Goal: Find specific page/section: Find specific page/section

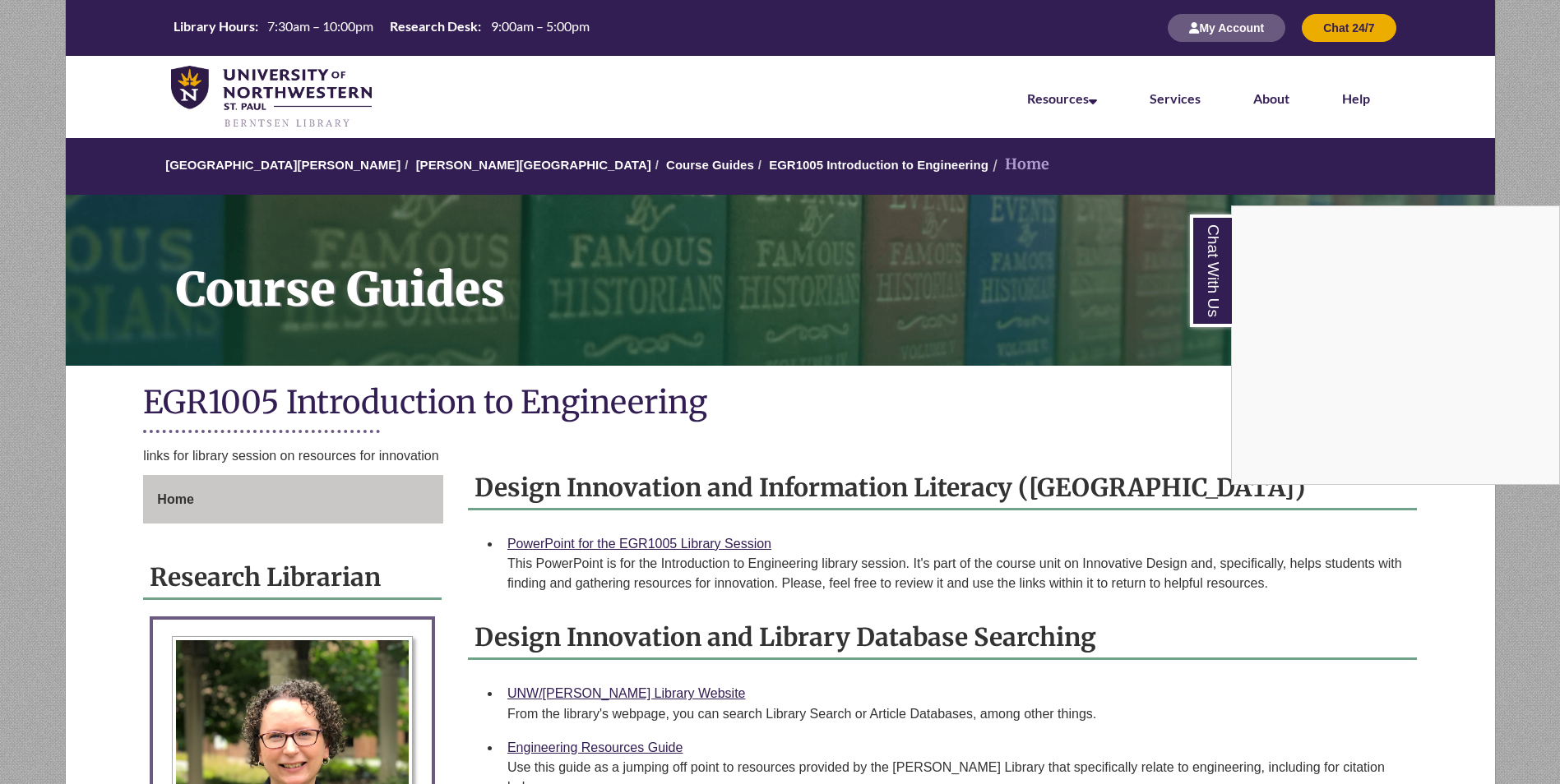
scroll to position [1, 0]
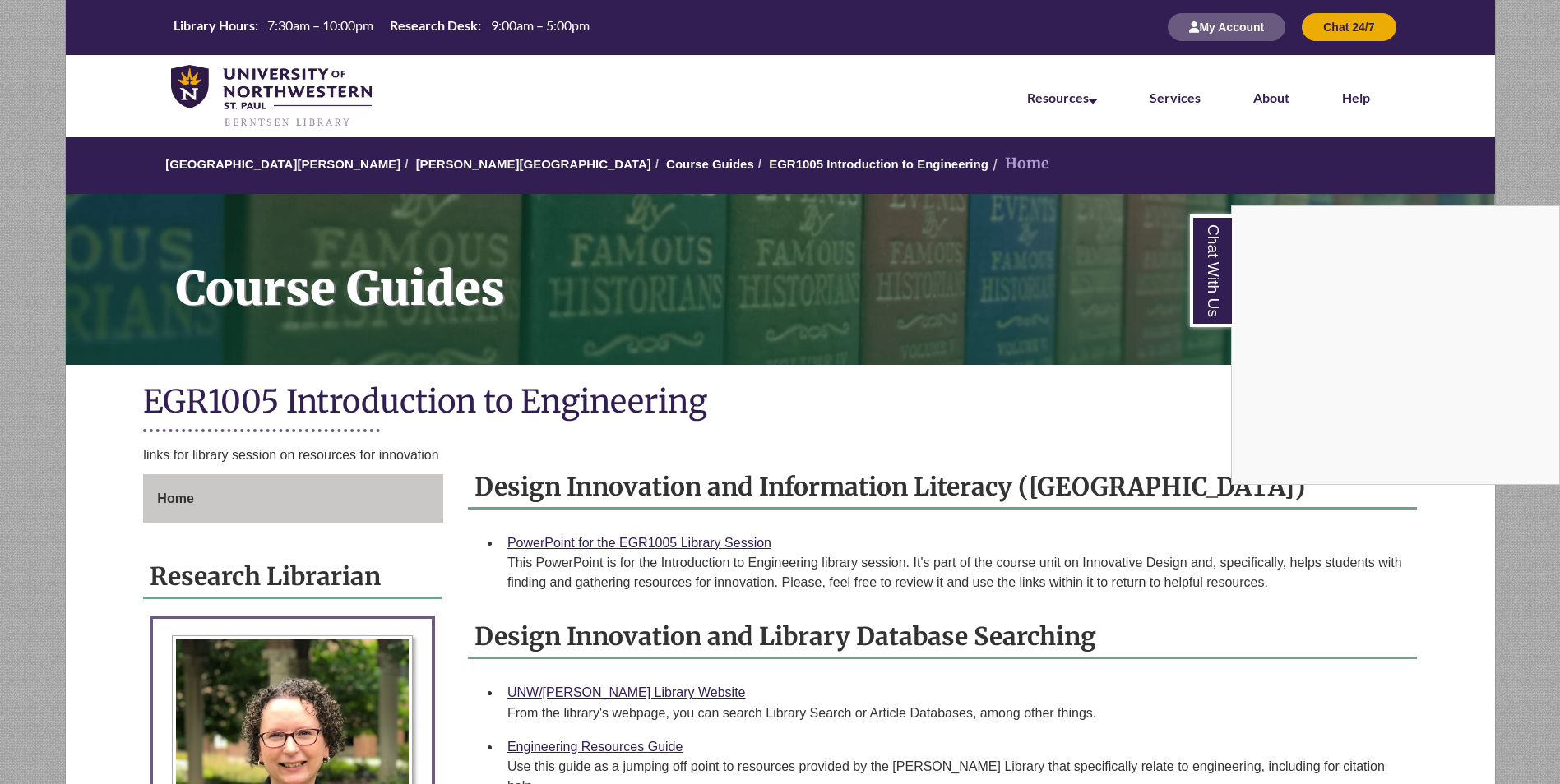
drag, startPoint x: 660, startPoint y: 508, endPoint x: 638, endPoint y: 527, distance: 29.1
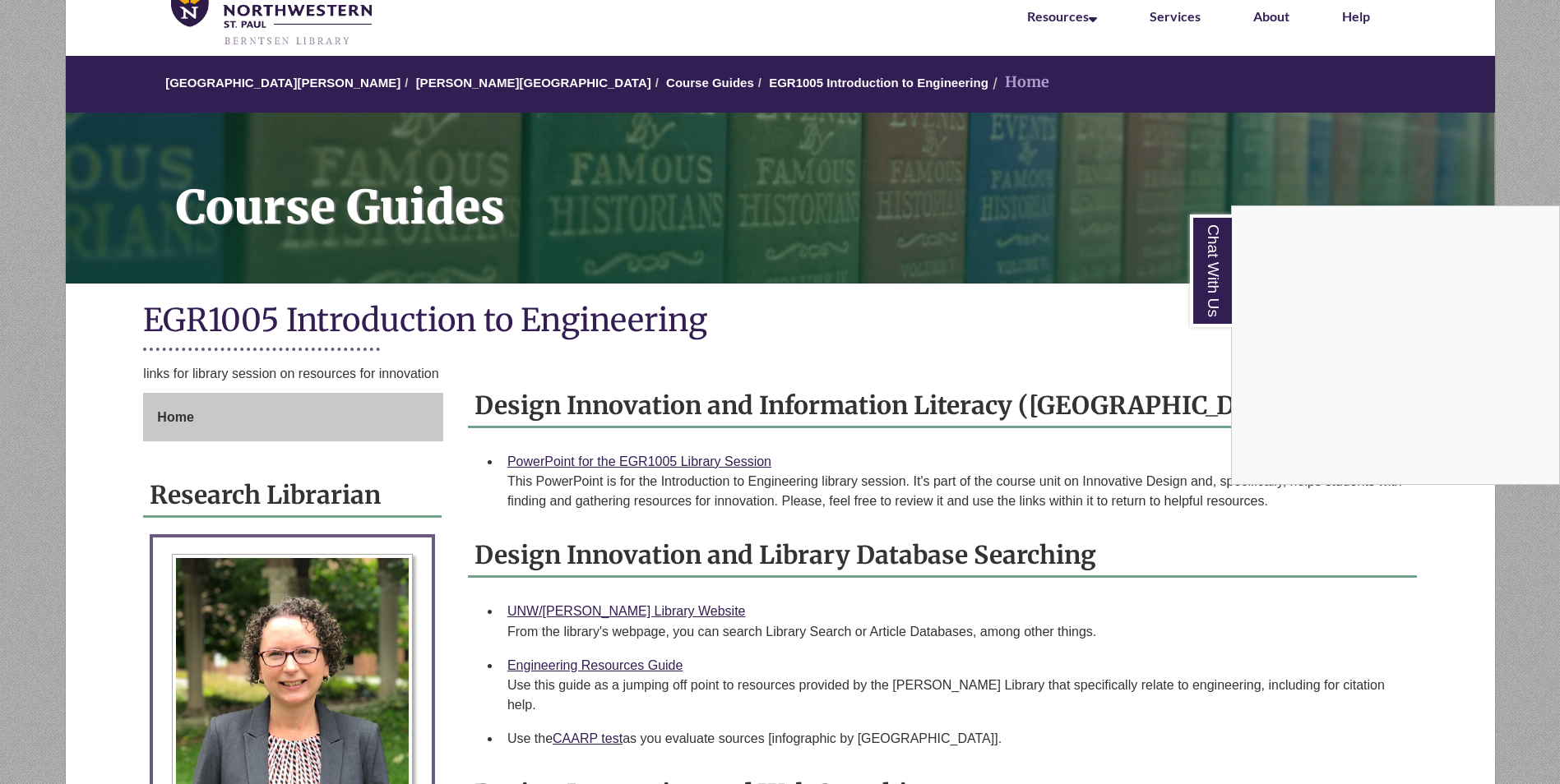
scroll to position [0, 0]
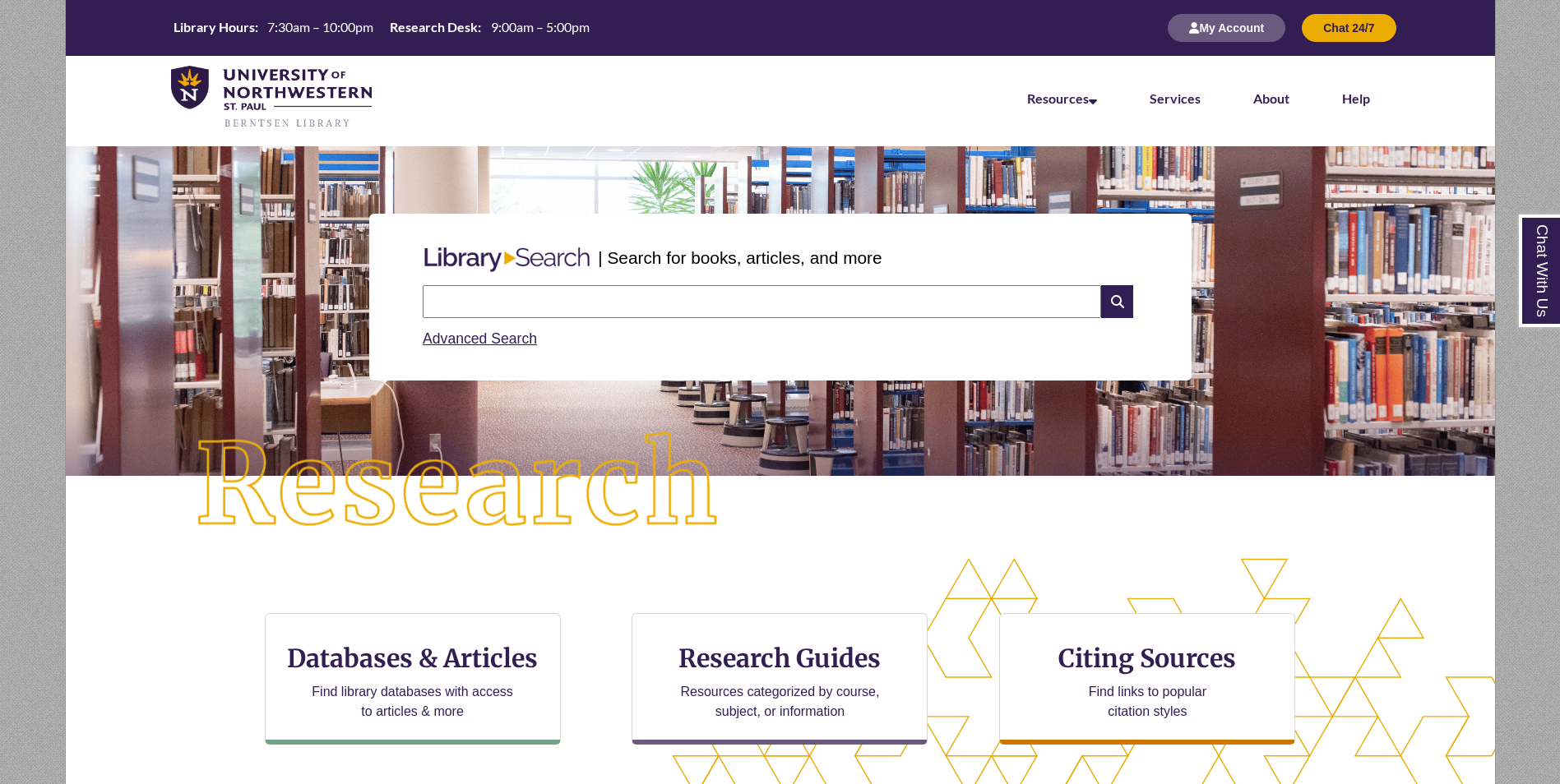
click at [663, 322] on div "Advanced Search" at bounding box center [779, 334] width 714 height 32
click at [663, 310] on input "text" at bounding box center [761, 301] width 679 height 33
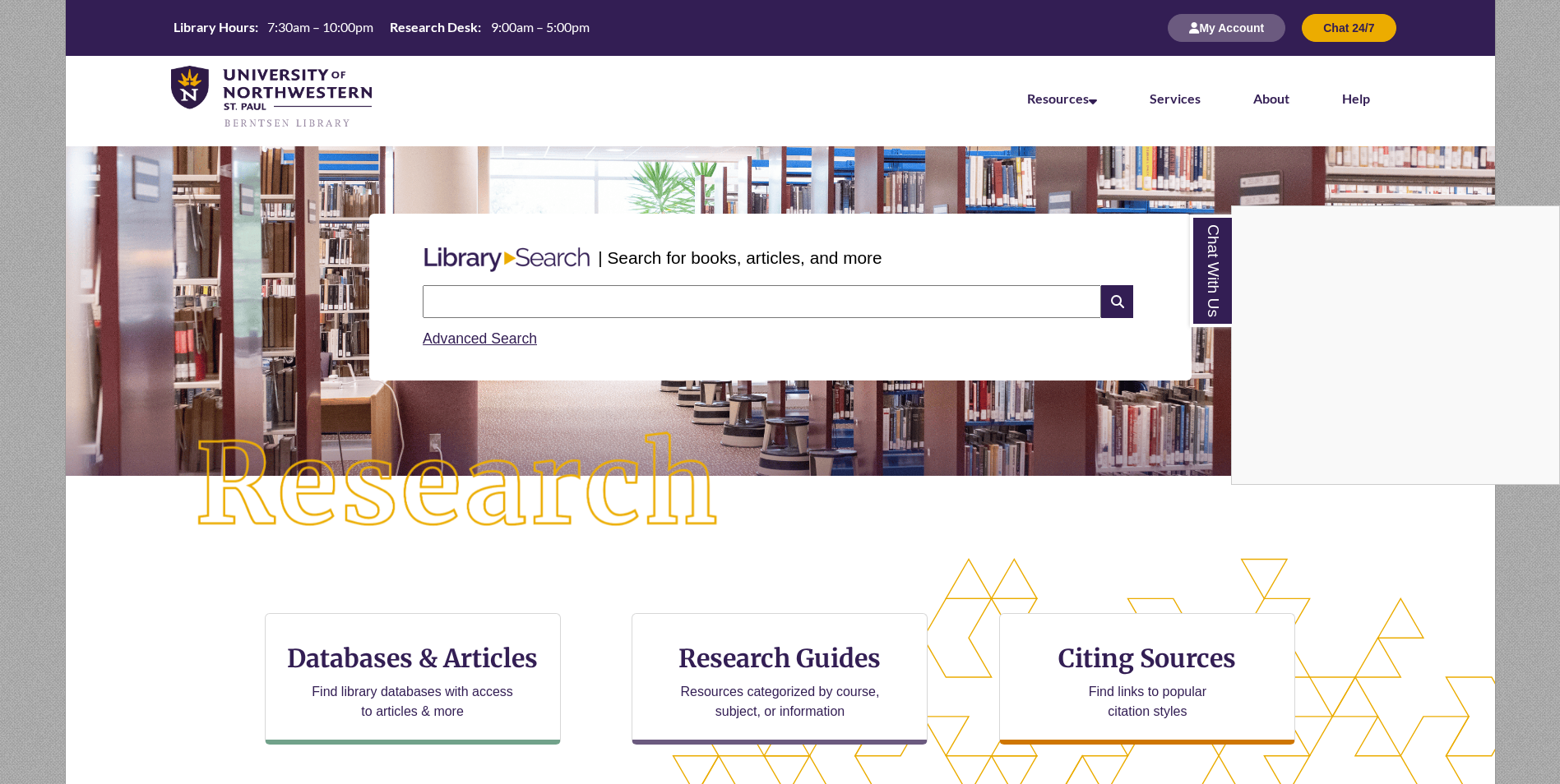
type input "*"
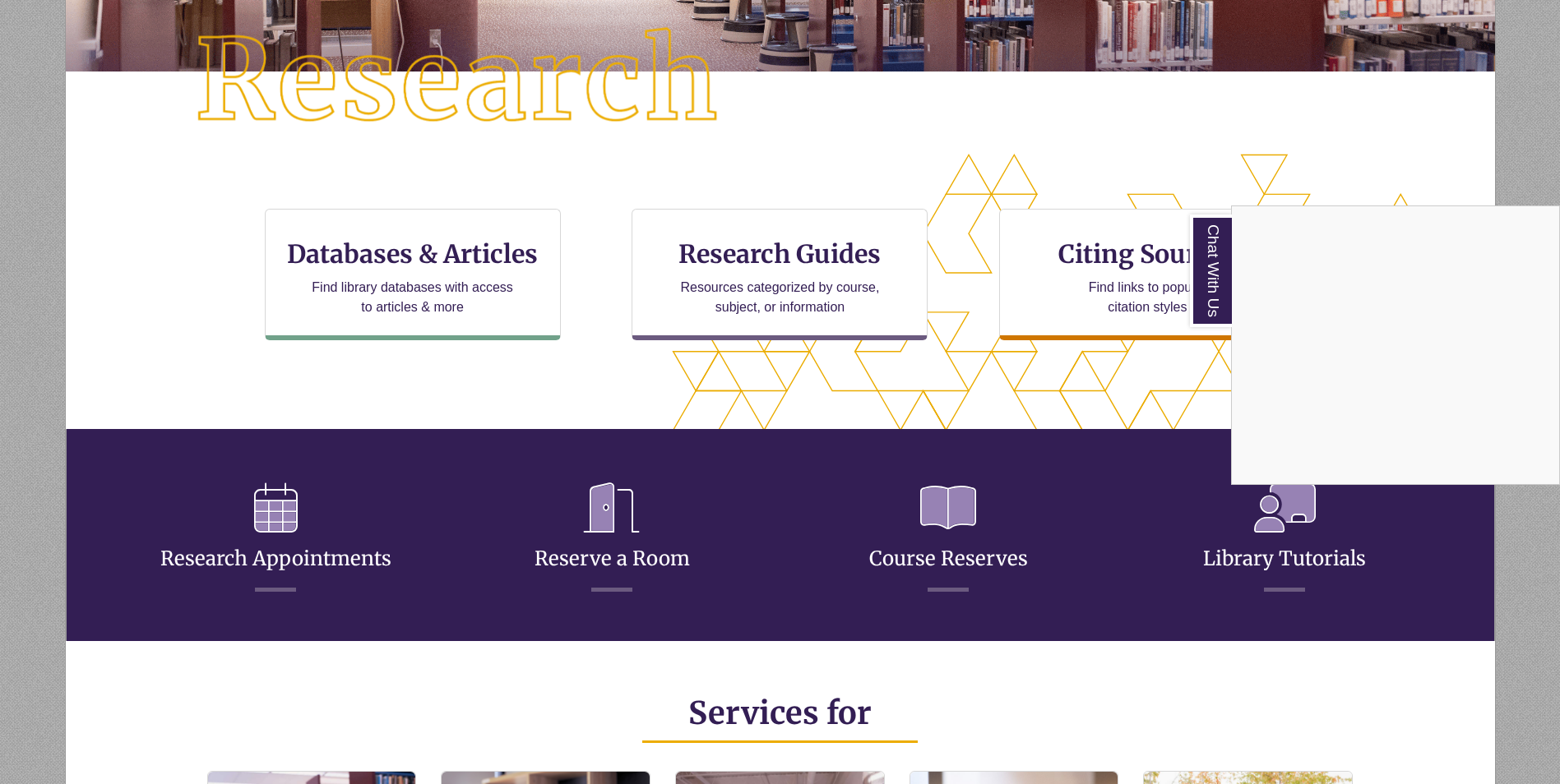
scroll to position [411, 0]
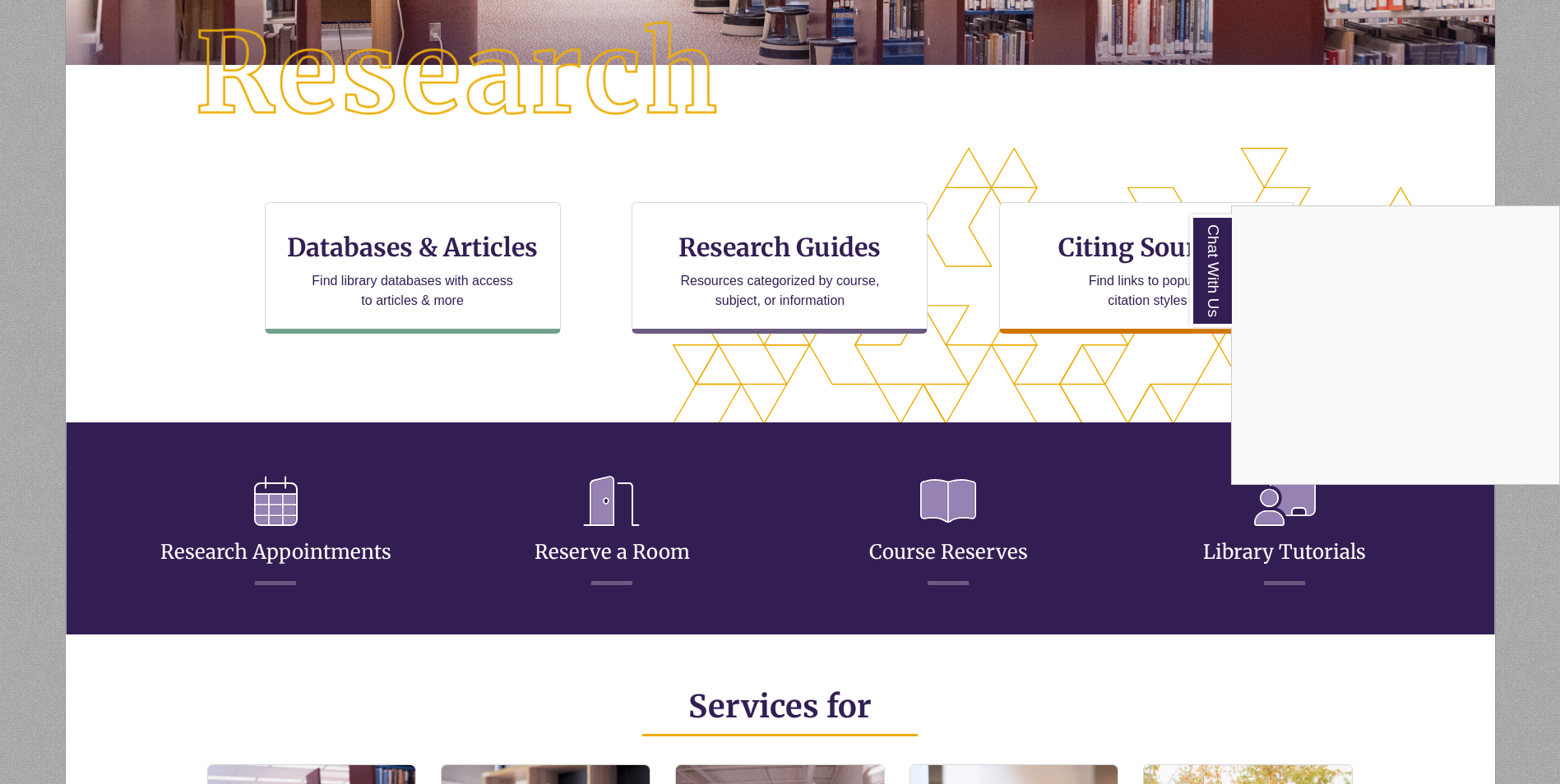
click at [708, 302] on div "Chat With Us" at bounding box center [780, 392] width 1560 height 784
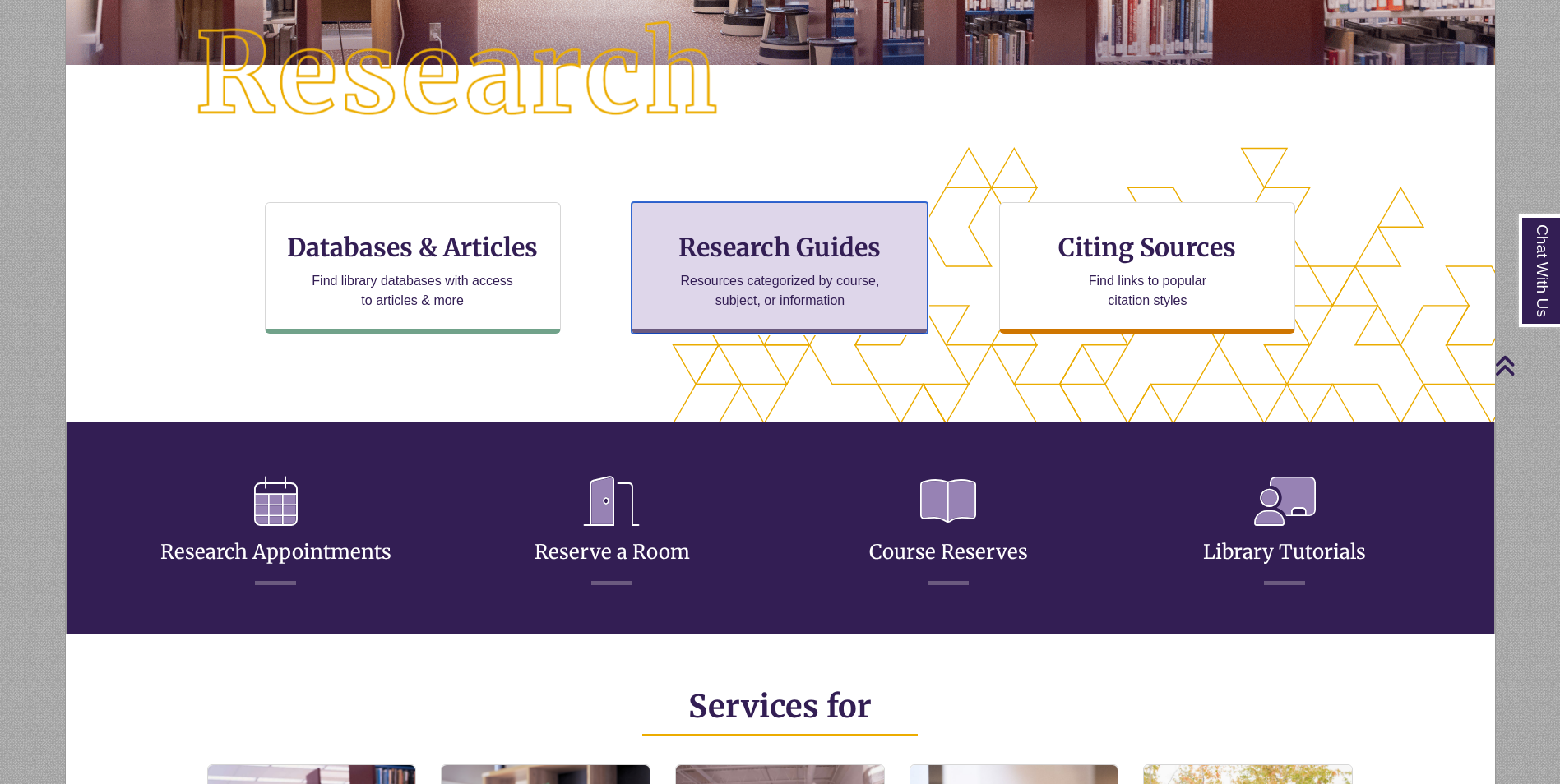
click at [727, 290] on p "Resources categorized by course, subject, or information" at bounding box center [779, 291] width 214 height 39
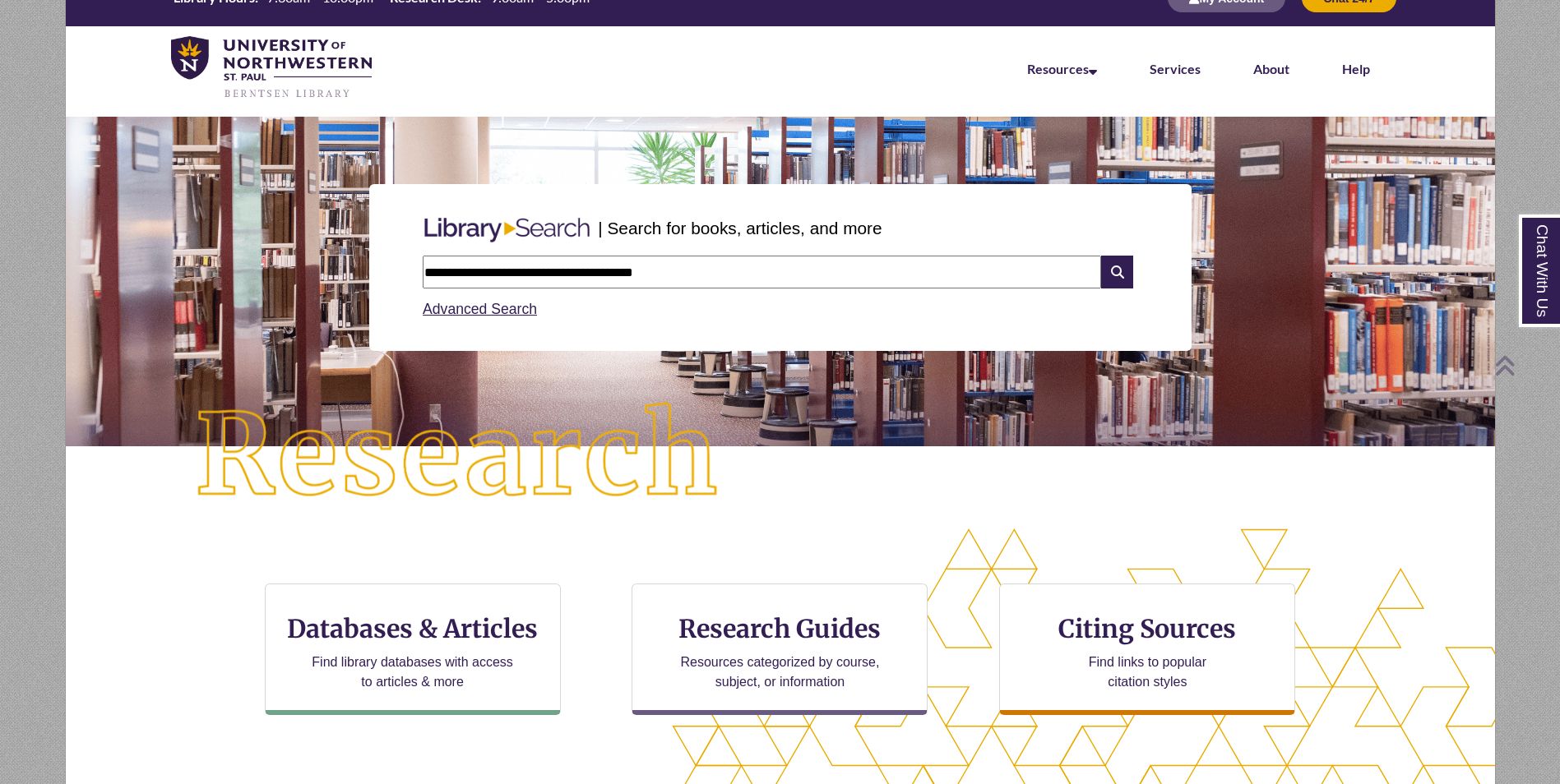
scroll to position [0, 0]
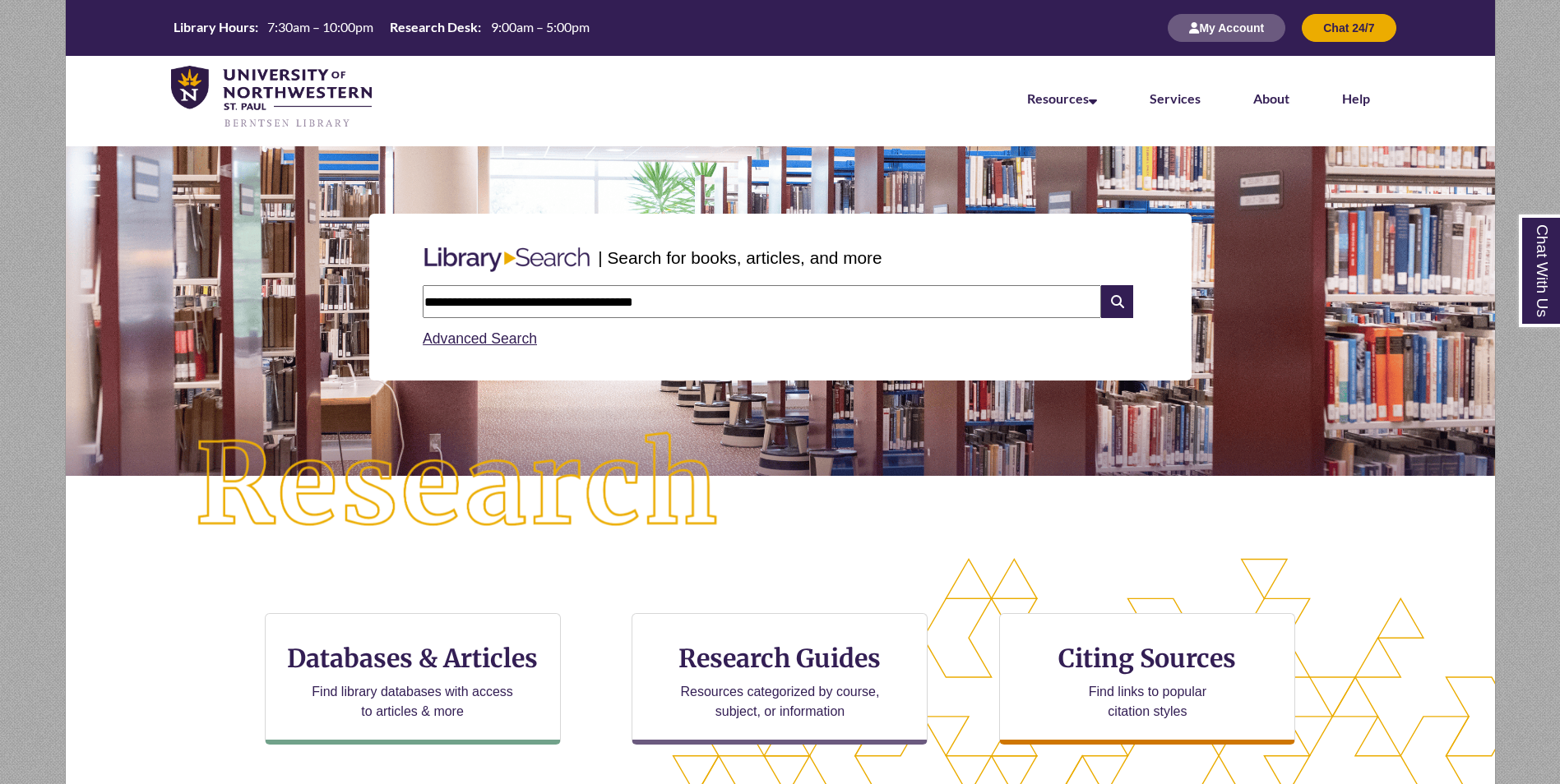
click at [728, 291] on input "**********" at bounding box center [761, 301] width 679 height 33
type input "**********"
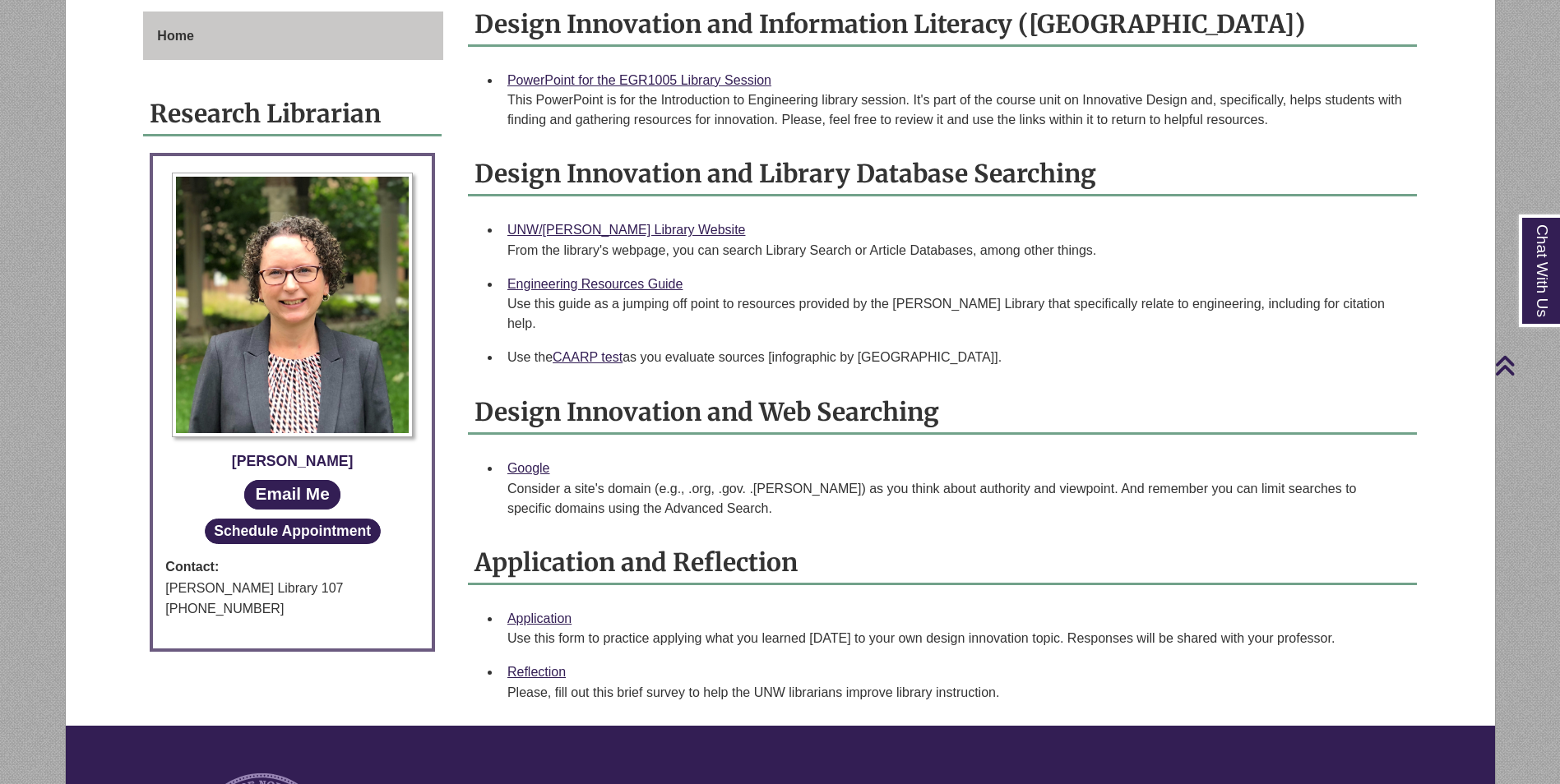
scroll to position [493, 0]
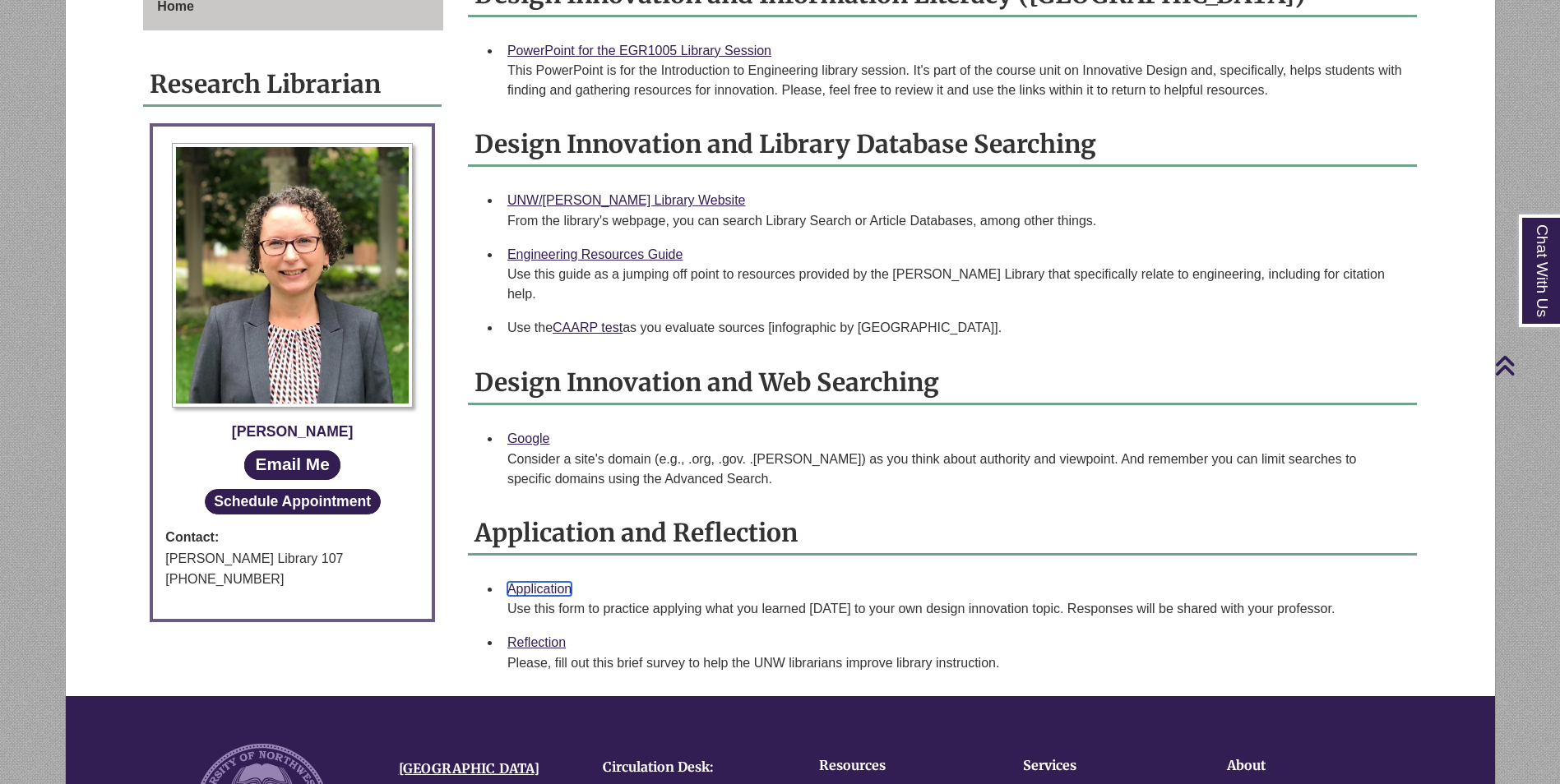
click at [559, 581] on link "Application" at bounding box center [539, 588] width 64 height 14
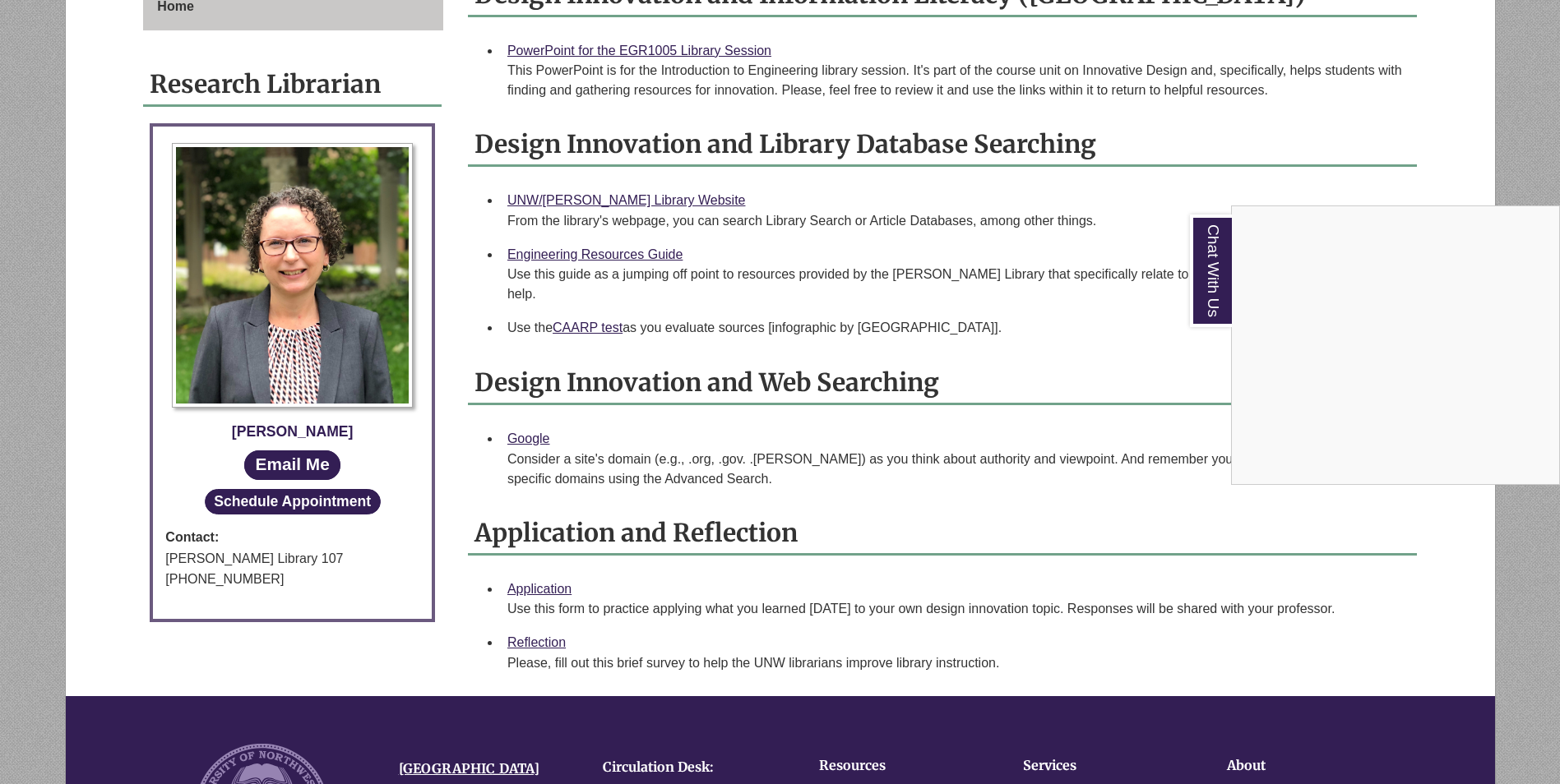
click at [556, 618] on div "Chat With Us" at bounding box center [780, 392] width 1560 height 784
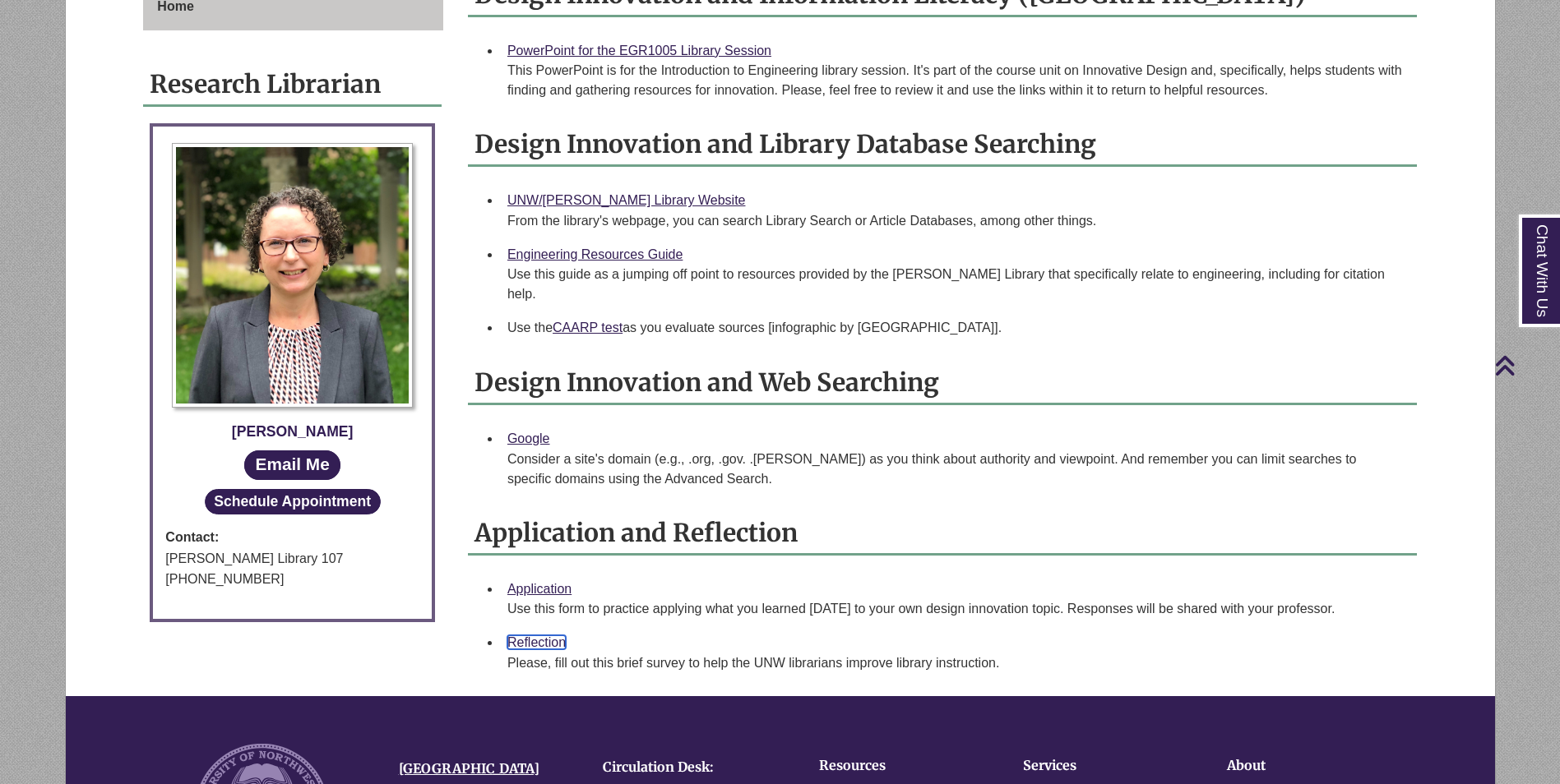
click at [545, 636] on link "Reflection" at bounding box center [536, 643] width 59 height 14
